Goal: Find specific page/section: Find specific page/section

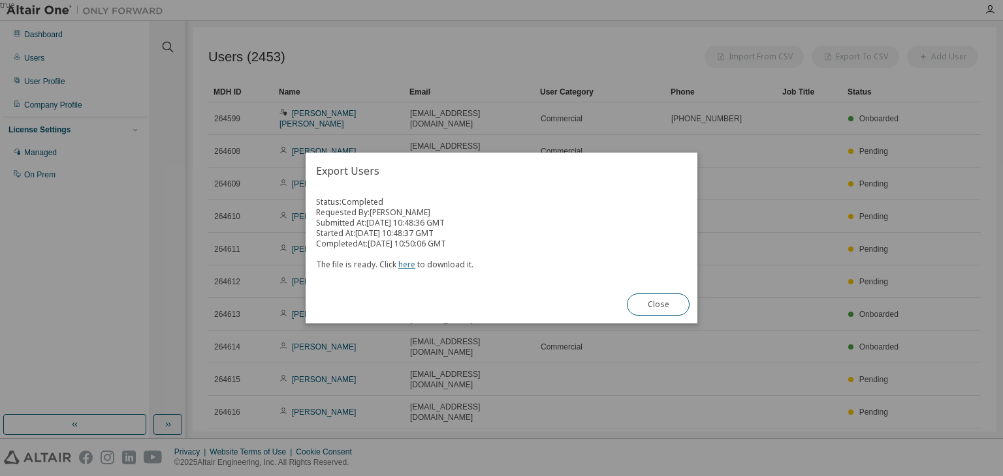
click at [407, 264] on link "here" at bounding box center [406, 264] width 17 height 11
click at [653, 309] on button "Close" at bounding box center [658, 305] width 63 height 22
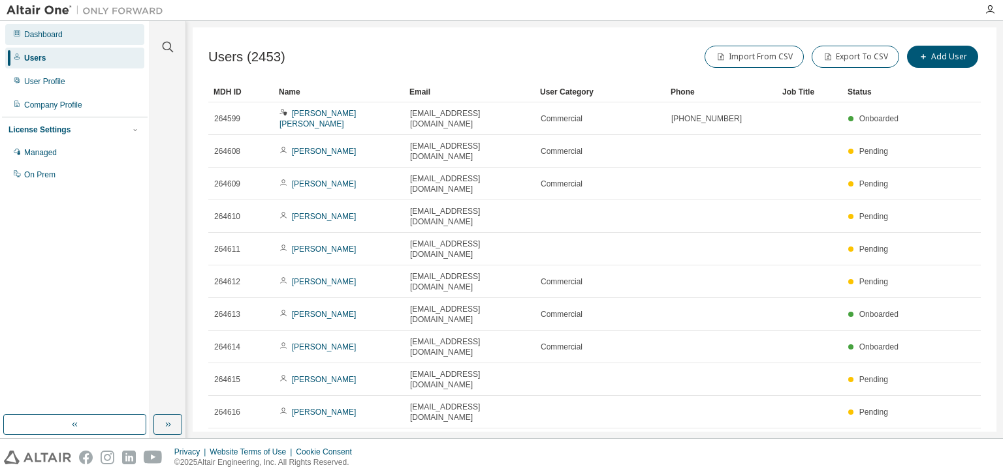
click at [46, 37] on div "Dashboard" at bounding box center [43, 34] width 39 height 10
